Goal: Book appointment/travel/reservation

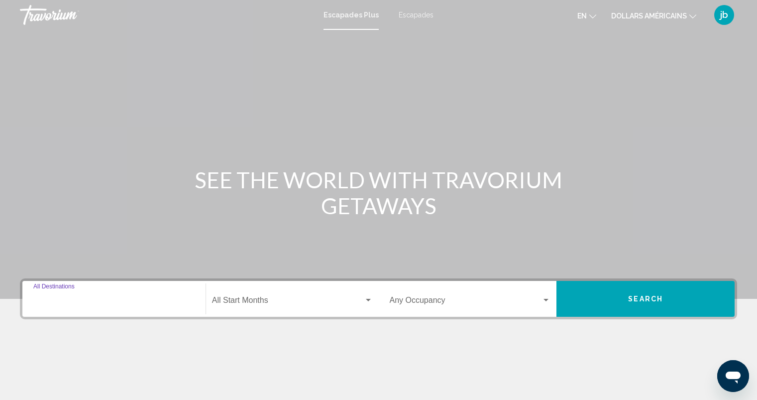
click at [101, 304] on input "Destination All Destinations" at bounding box center [113, 302] width 161 height 9
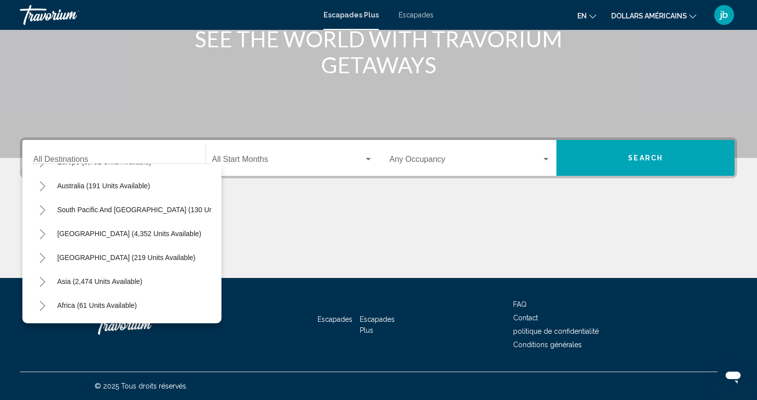
scroll to position [139, 0]
click at [42, 257] on icon "Toggle Central America (219 units available)" at bounding box center [42, 257] width 7 height 10
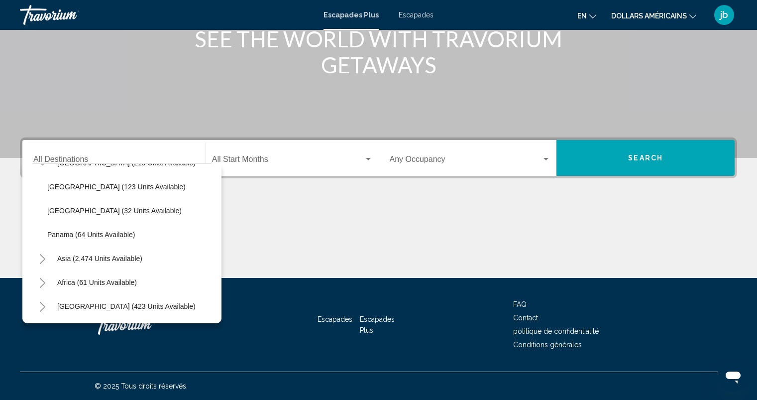
scroll to position [241, 0]
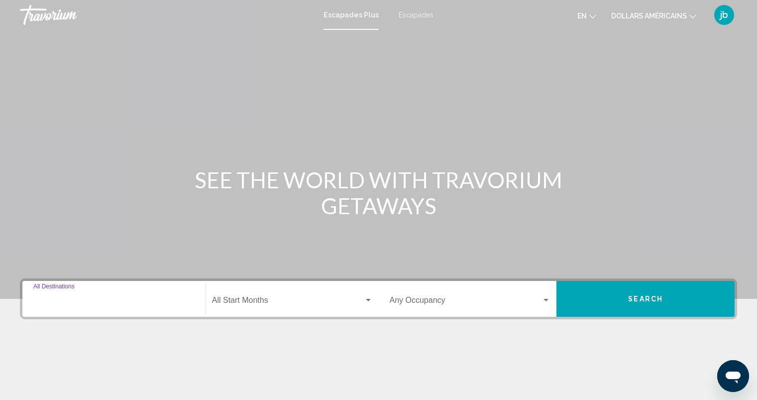
click at [106, 303] on input "Destination All Destinations" at bounding box center [113, 302] width 161 height 9
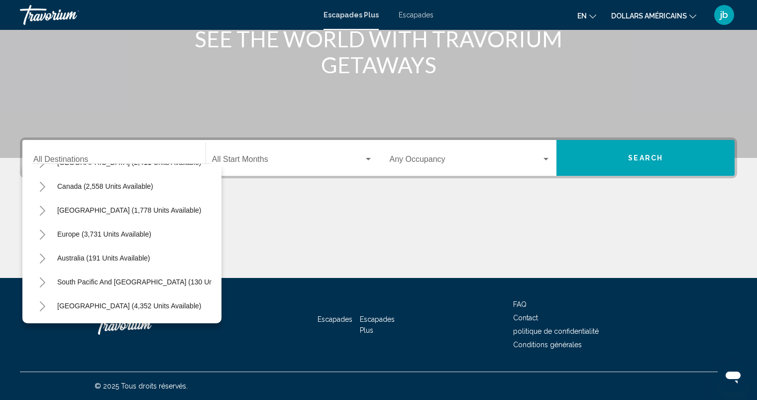
scroll to position [146, 0]
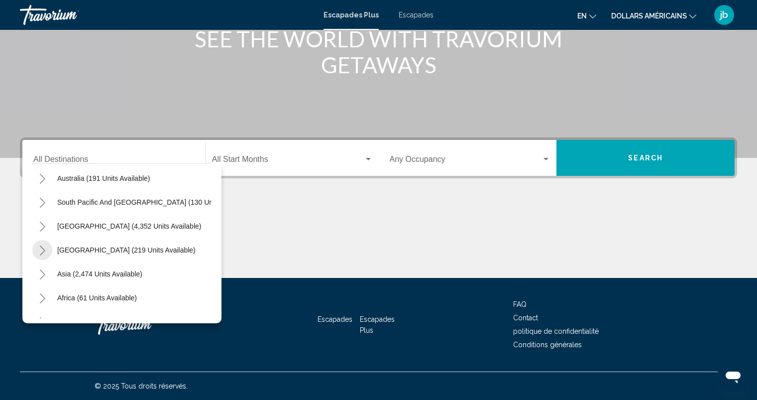
click at [43, 251] on icon "Toggle Central America (219 units available)" at bounding box center [42, 250] width 7 height 10
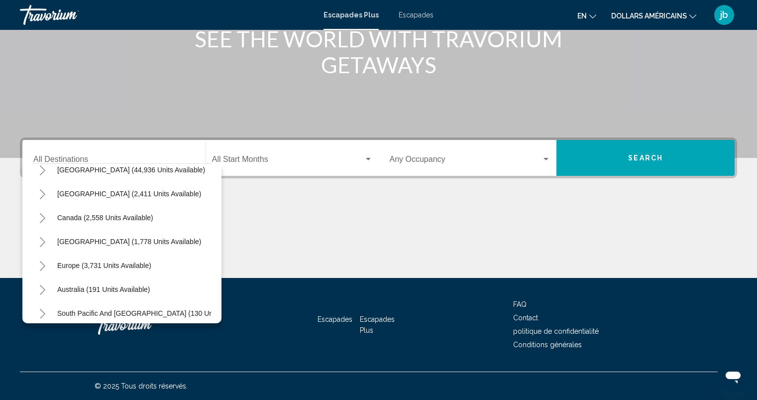
scroll to position [0, 0]
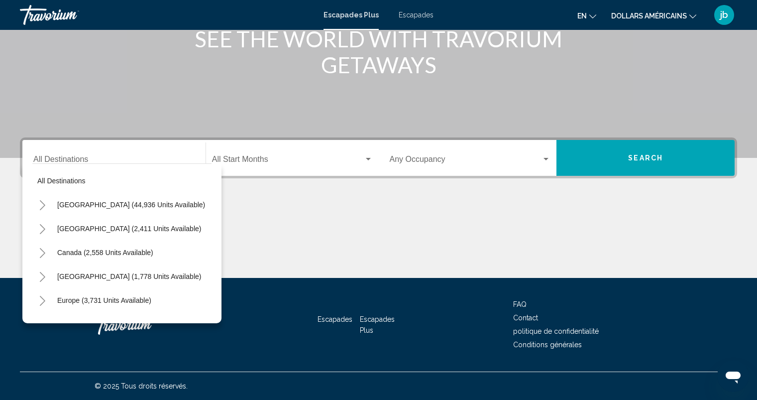
click at [417, 17] on font "Escapades" at bounding box center [416, 15] width 35 height 8
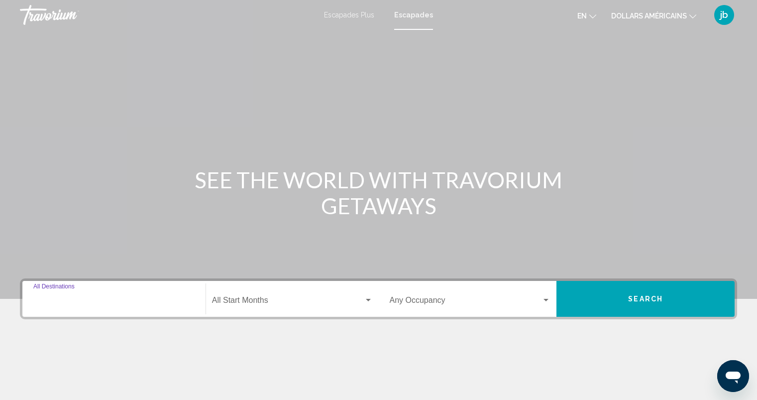
click at [102, 298] on input "Destination All Destinations" at bounding box center [113, 302] width 161 height 9
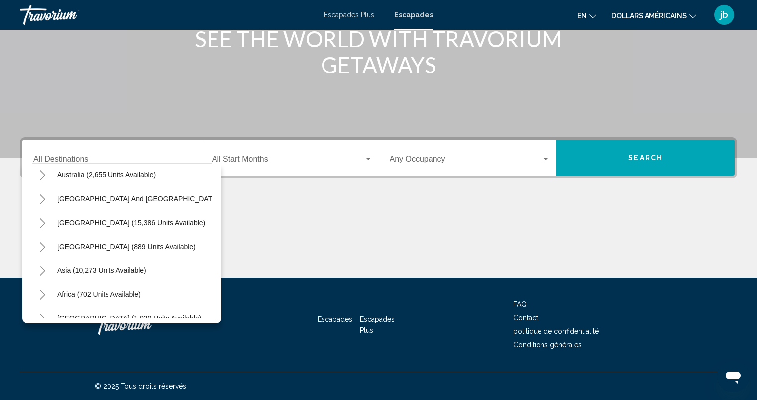
scroll to position [159, 0]
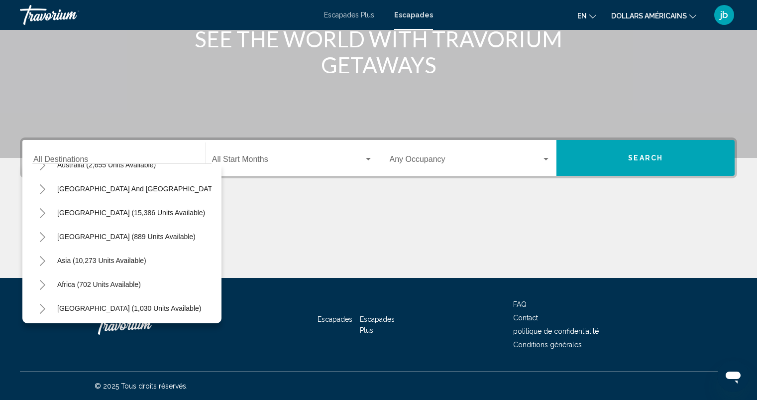
click at [44, 237] on icon "Toggle Central America (889 units available)" at bounding box center [42, 237] width 5 height 10
click at [47, 214] on button "Toggle South America (15,386 units available)" at bounding box center [42, 213] width 20 height 20
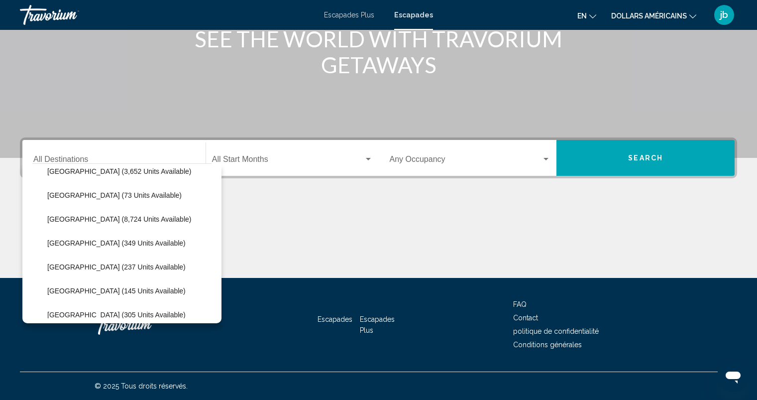
scroll to position [239, 0]
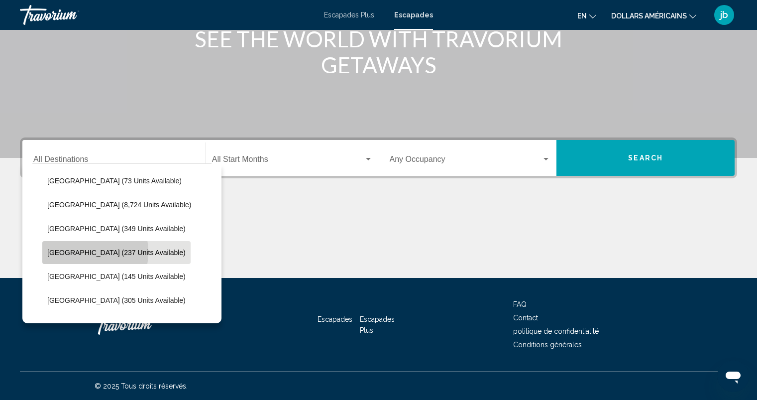
click at [69, 252] on span "[GEOGRAPHIC_DATA] (237 units available)" at bounding box center [116, 252] width 138 height 8
type input "**********"
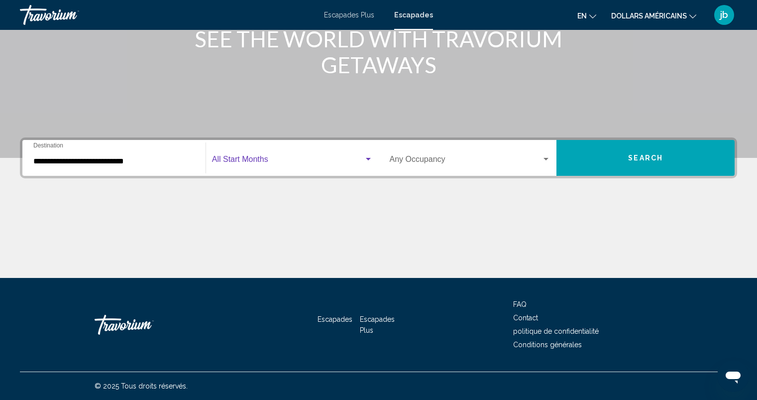
click at [273, 161] on span "Search widget" at bounding box center [288, 161] width 152 height 9
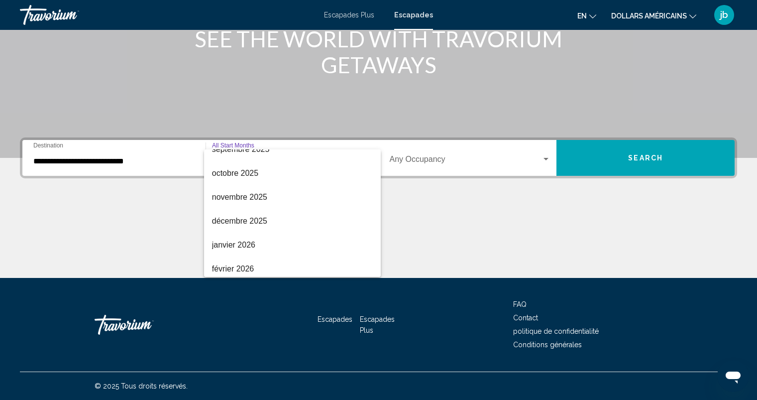
scroll to position [80, 0]
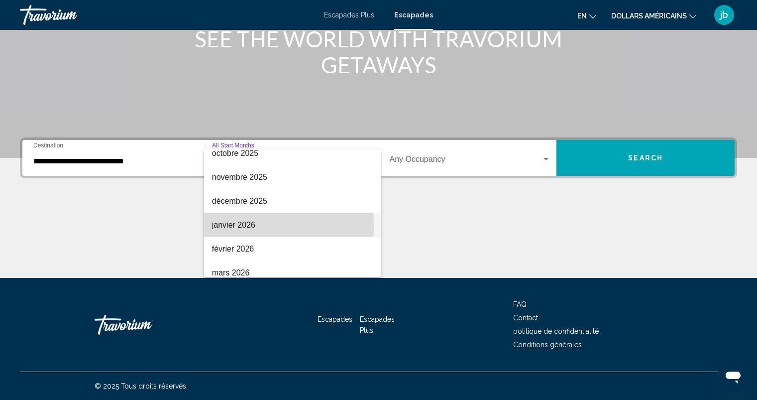
click at [234, 226] on font "janvier 2026" at bounding box center [233, 225] width 43 height 8
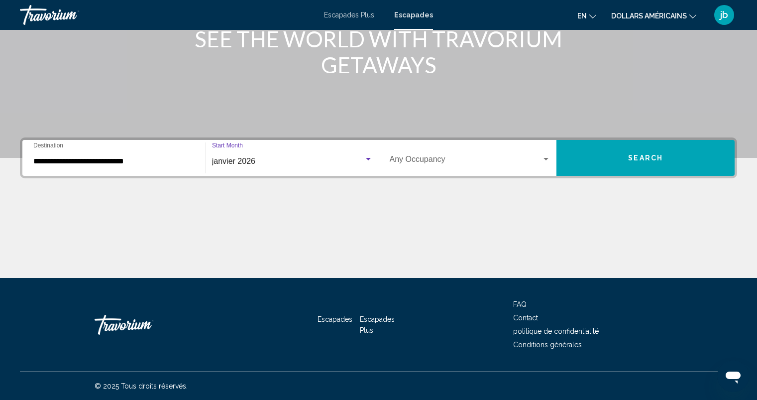
click at [547, 160] on div "Search widget" at bounding box center [546, 159] width 9 height 8
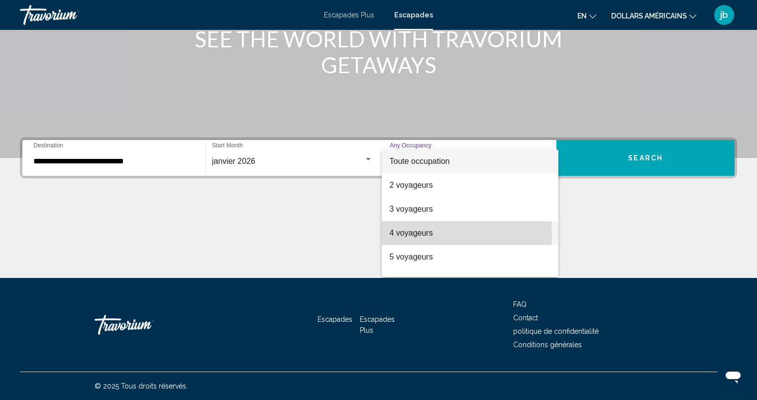
click at [407, 235] on font "4 voyageurs" at bounding box center [411, 233] width 43 height 8
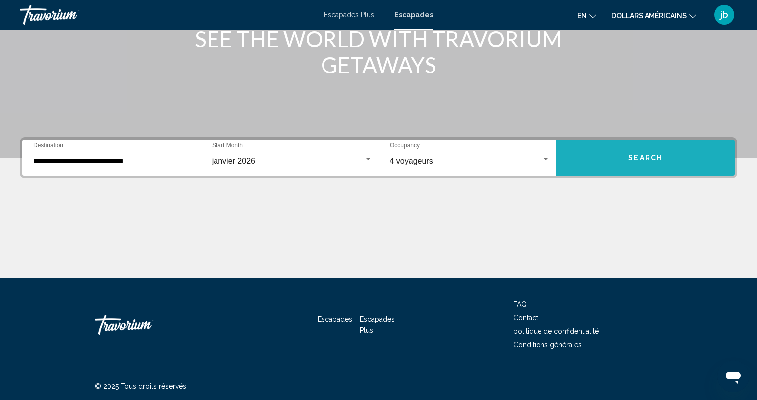
click at [649, 161] on span "Search" at bounding box center [645, 158] width 35 height 8
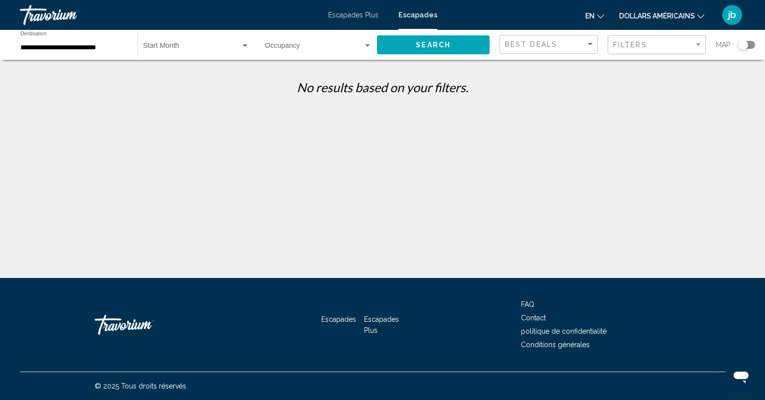
click at [658, 17] on font "dollars américains" at bounding box center [657, 16] width 76 height 8
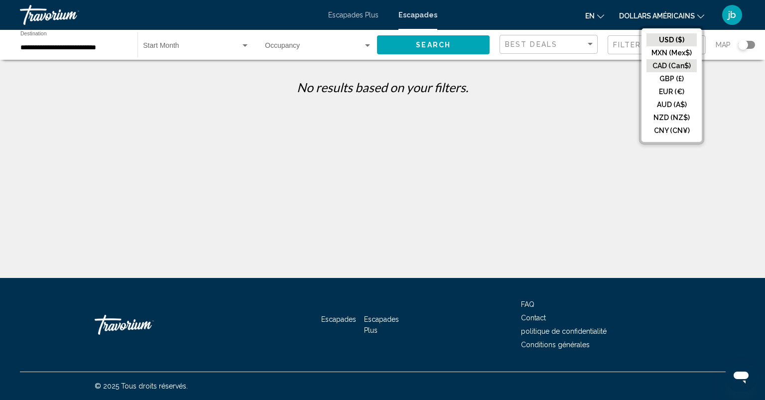
click at [663, 70] on button "CAD (Can$)" at bounding box center [671, 65] width 50 height 13
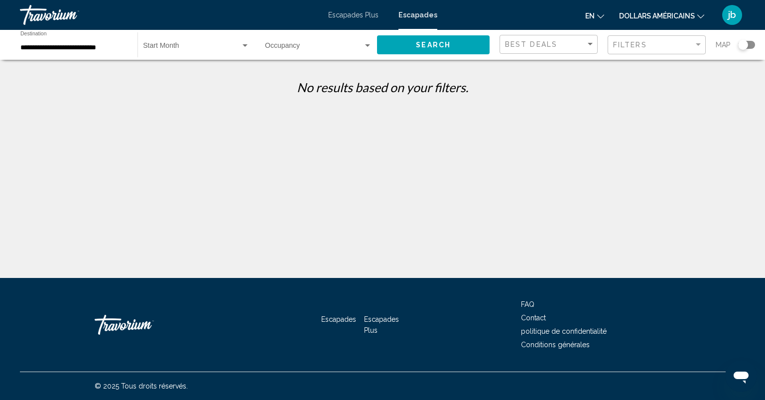
click at [185, 49] on span "Search widget" at bounding box center [192, 48] width 98 height 8
click at [208, 50] on font "Tous les mois de début" at bounding box center [178, 48] width 71 height 8
click at [298, 47] on span "Search widget" at bounding box center [314, 48] width 98 height 8
click at [298, 47] on font "Toute occupation" at bounding box center [291, 48] width 53 height 8
click at [433, 49] on span "Search" at bounding box center [433, 45] width 35 height 8
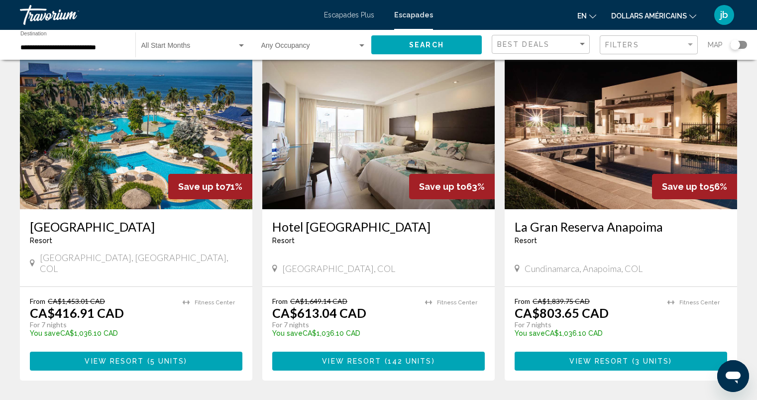
scroll to position [385, 0]
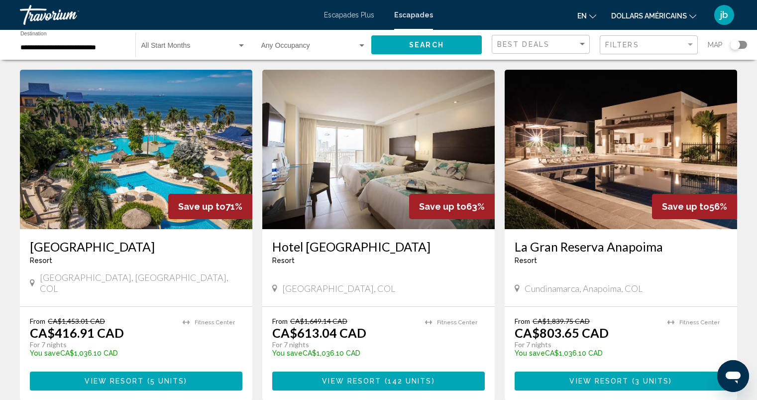
click at [737, 376] on icon "Ouvrir la fenêtre de messagerie" at bounding box center [733, 377] width 15 height 12
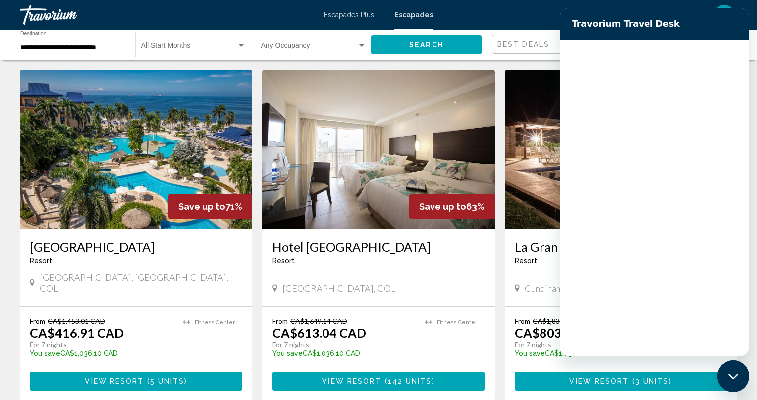
scroll to position [0, 0]
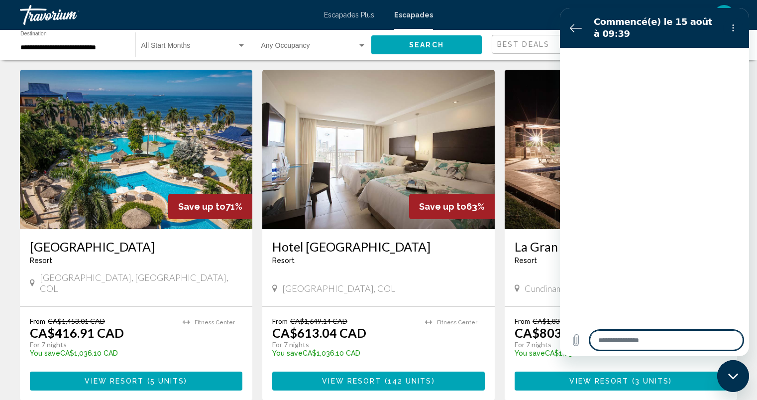
type textarea "*"
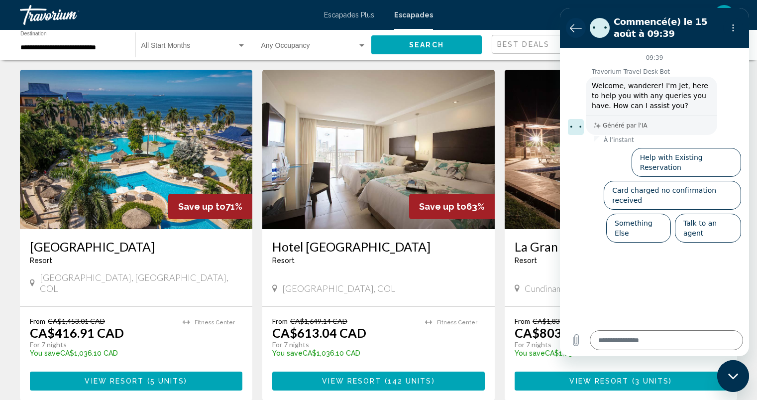
click at [578, 26] on icon "Retour à la liste des conversations" at bounding box center [576, 28] width 12 height 12
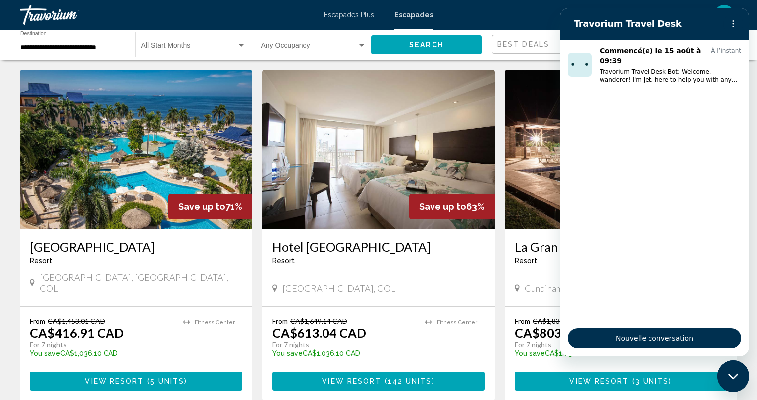
click at [142, 139] on img "Contenu principal" at bounding box center [136, 149] width 233 height 159
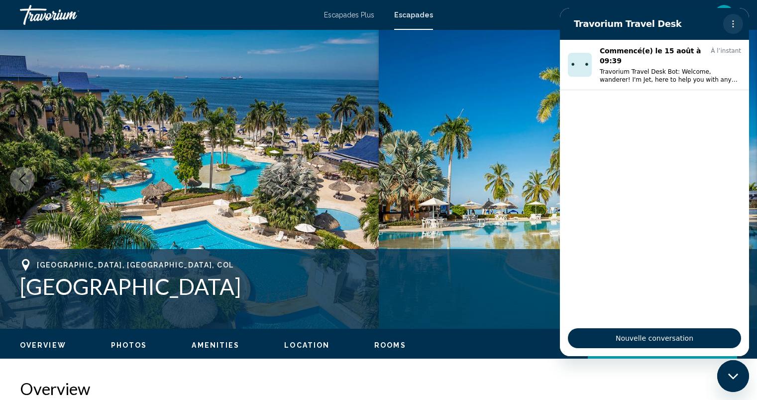
click at [735, 23] on icon "Menu d’options" at bounding box center [733, 24] width 8 height 8
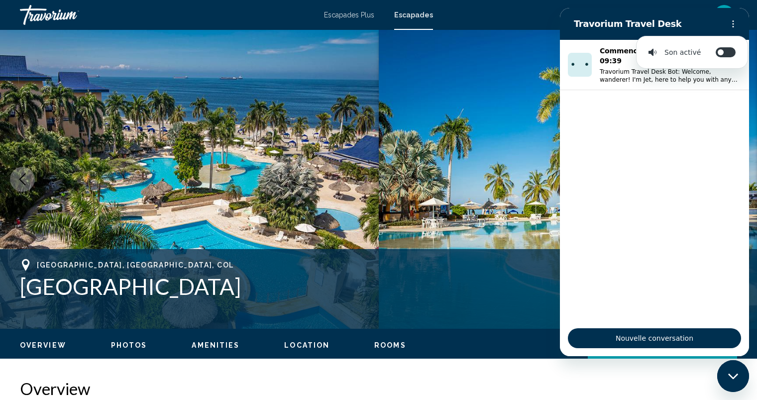
click at [571, 16] on div "Travorium Travel Desk" at bounding box center [642, 24] width 153 height 20
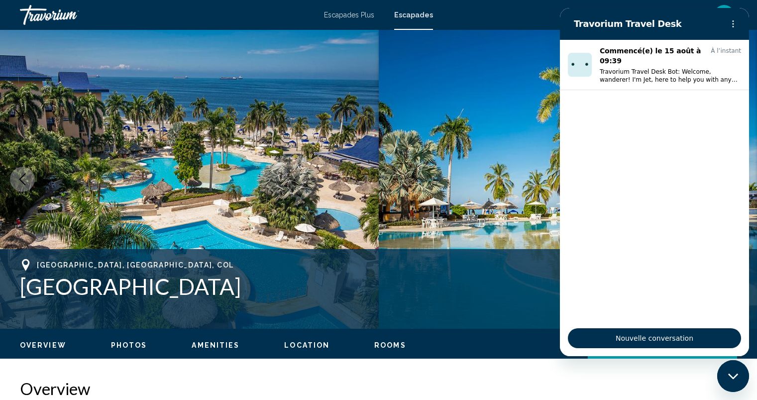
click at [519, 21] on div "en English Español Français Italiano Português русский dollars américains USD (…" at bounding box center [590, 14] width 294 height 21
click at [549, 94] on img "Contenu principal" at bounding box center [568, 179] width 379 height 299
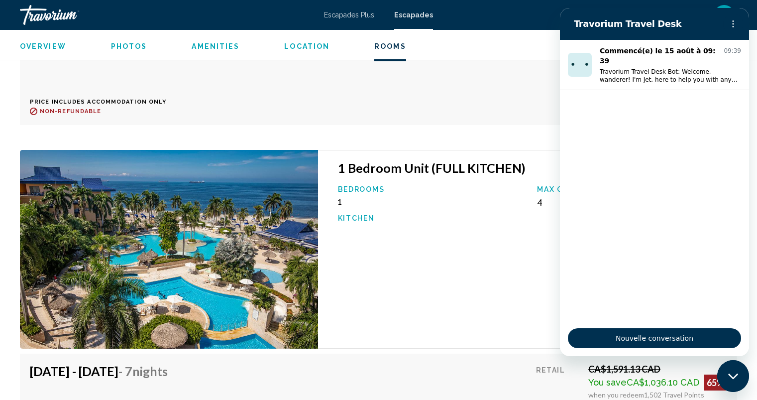
scroll to position [2174, 0]
